Goal: Task Accomplishment & Management: Manage account settings

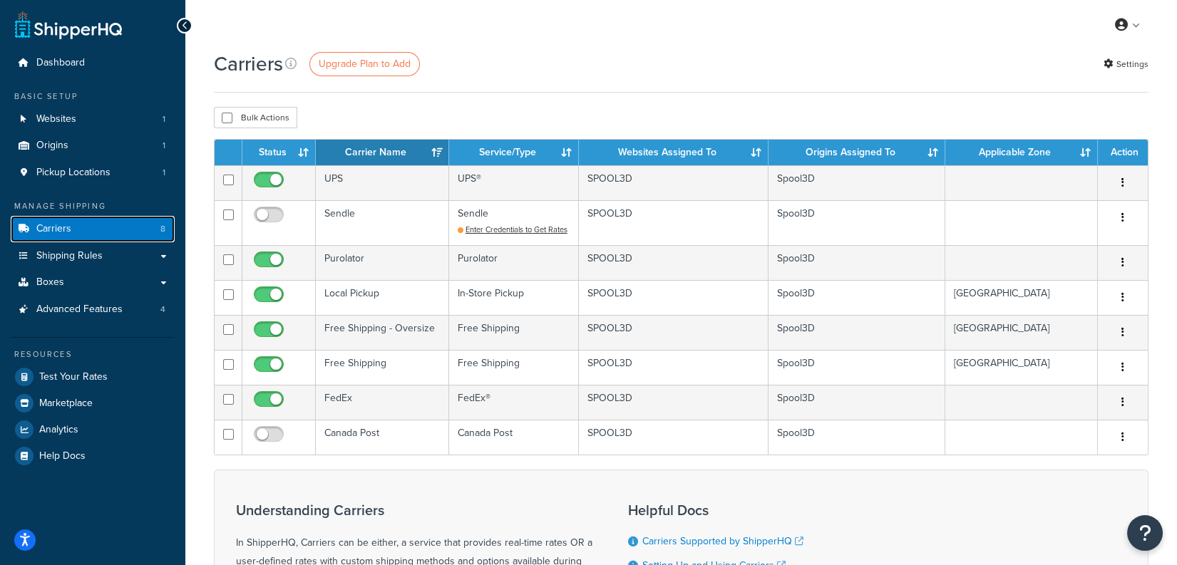
click at [68, 227] on span "Carriers" at bounding box center [53, 229] width 35 height 12
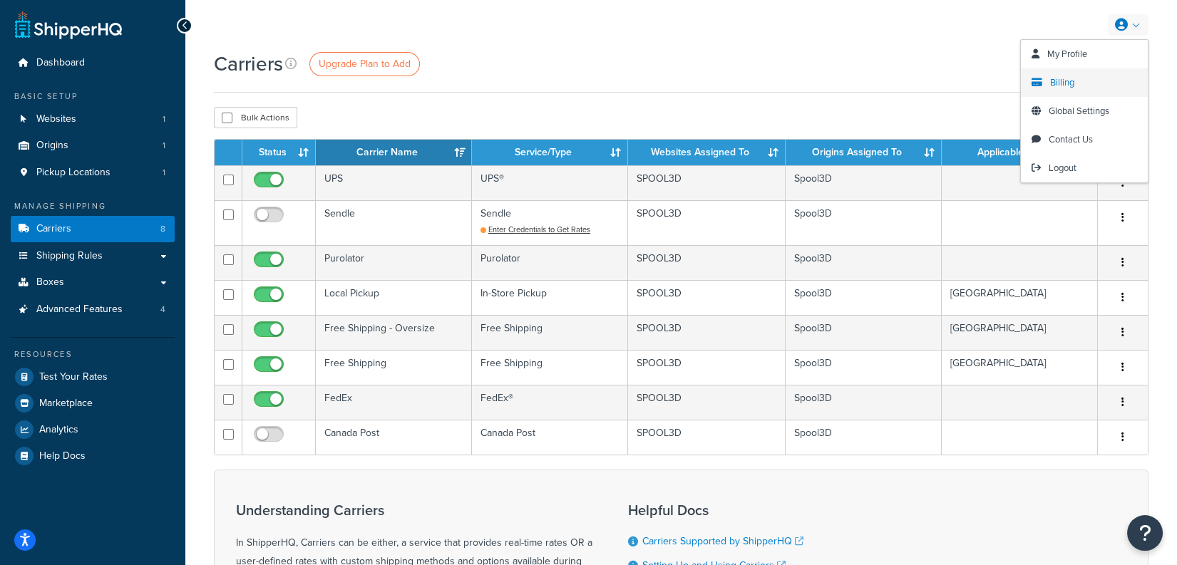
click at [1060, 83] on span "Billing" at bounding box center [1062, 83] width 24 height 14
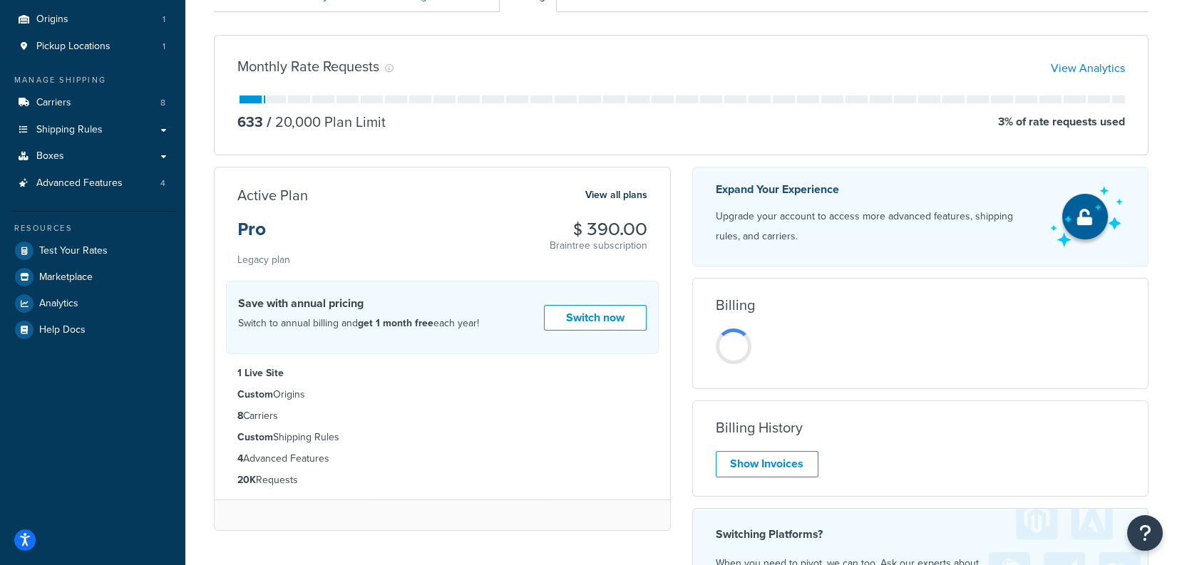
scroll to position [143, 0]
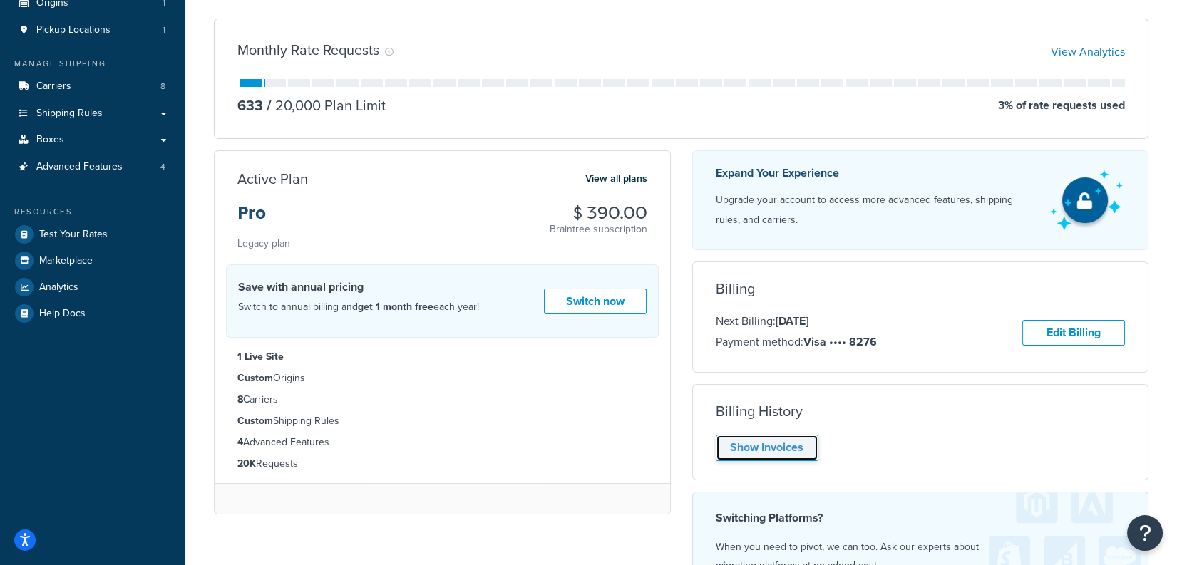
click at [806, 446] on link "Show Invoices" at bounding box center [767, 448] width 103 height 26
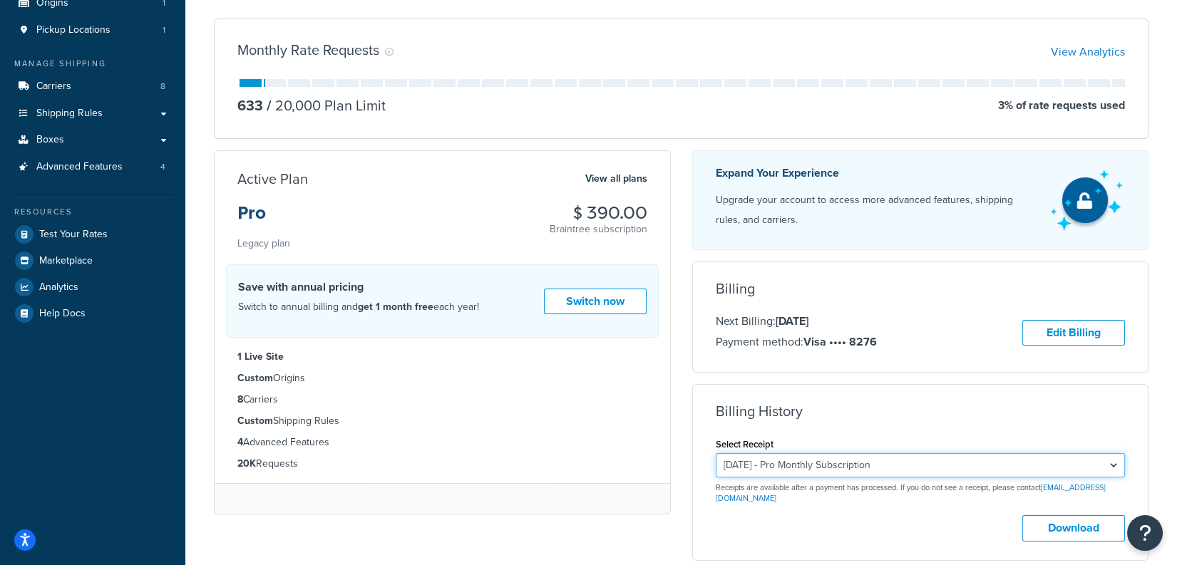
click at [830, 463] on select "September 26, 2025 - Pro Monthly Subscription August 26, 2025 - Pro Monthly Sub…" at bounding box center [921, 465] width 410 height 24
